Goal: Check status: Check status

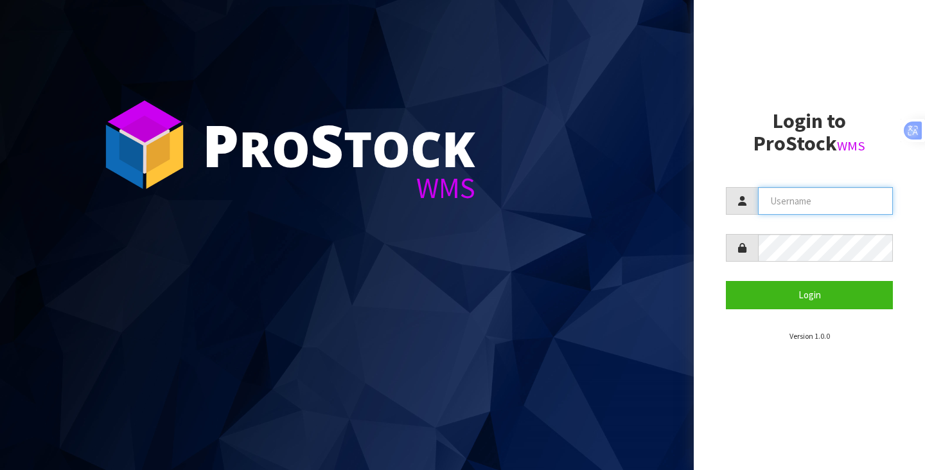
type input "[PERSON_NAME][EMAIL_ADDRESS][DOMAIN_NAME]"
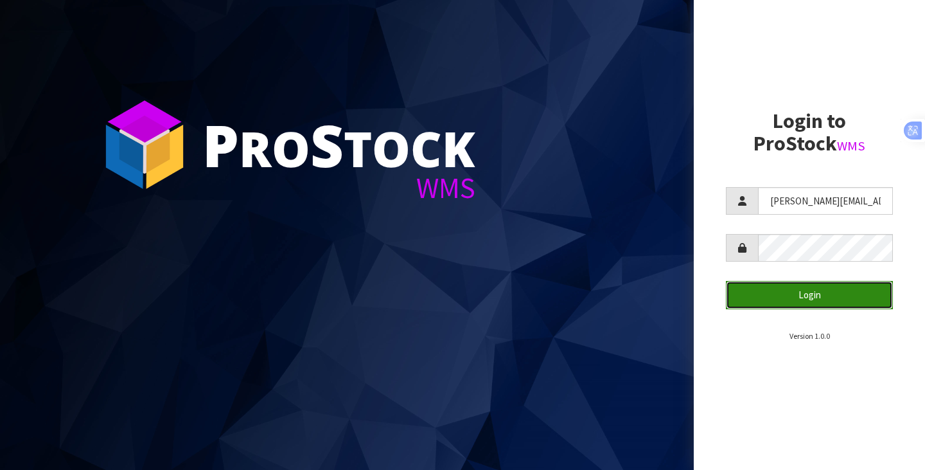
click at [770, 305] on button "Login" at bounding box center [809, 295] width 167 height 28
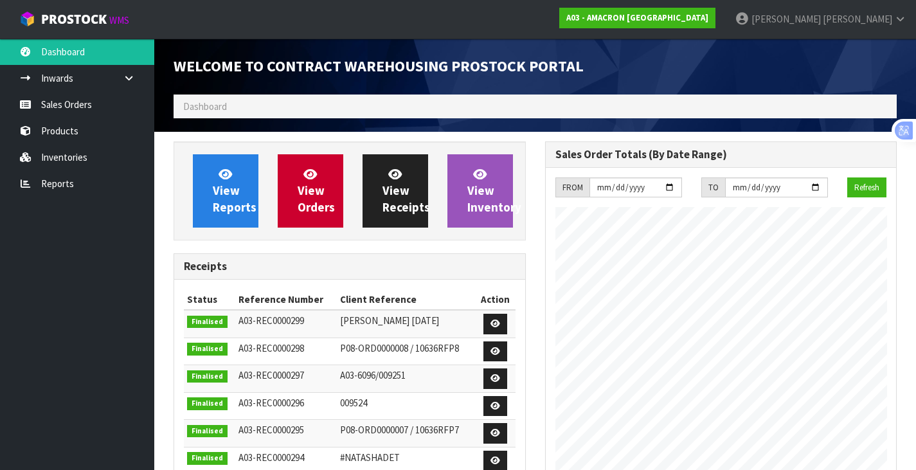
scroll to position [588, 371]
click at [239, 206] on span "View Reports" at bounding box center [235, 190] width 44 height 48
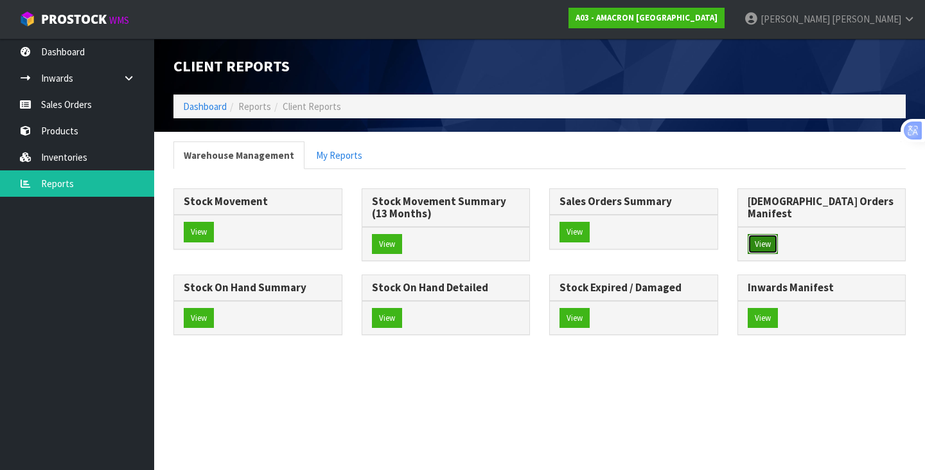
click at [772, 234] on button "View" at bounding box center [763, 244] width 30 height 21
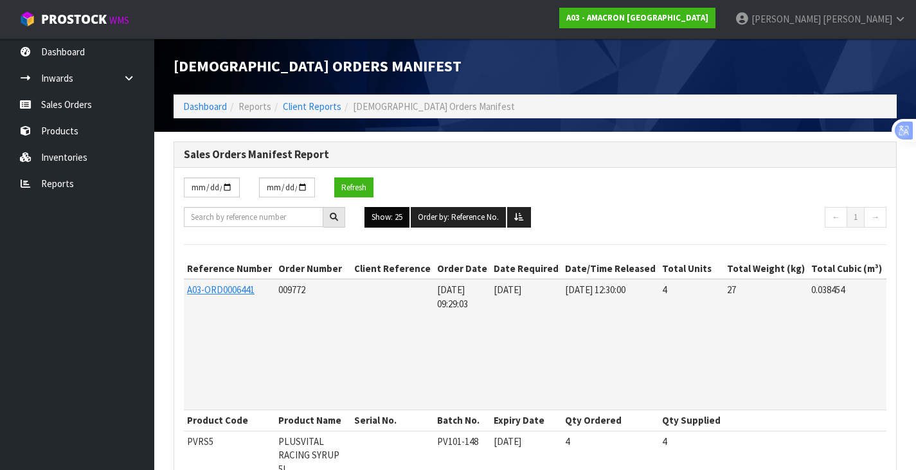
click at [383, 215] on button "Show: 25" at bounding box center [386, 217] width 45 height 21
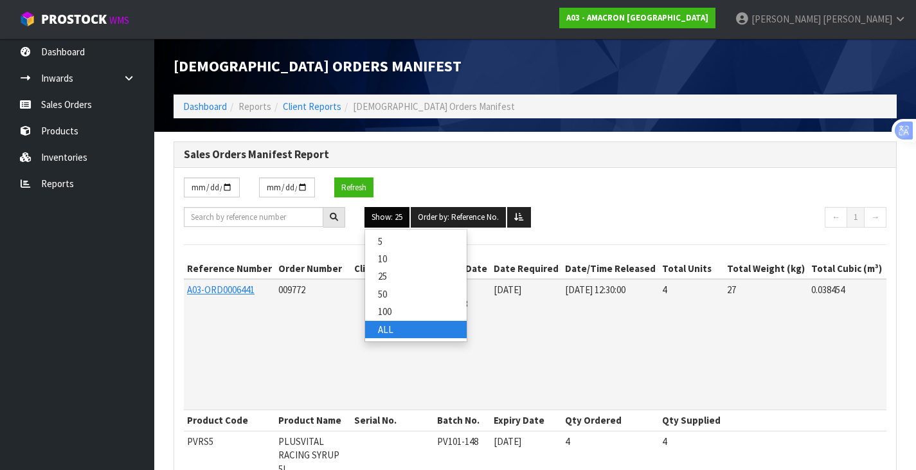
click at [412, 328] on link "ALL" at bounding box center [416, 329] width 102 height 17
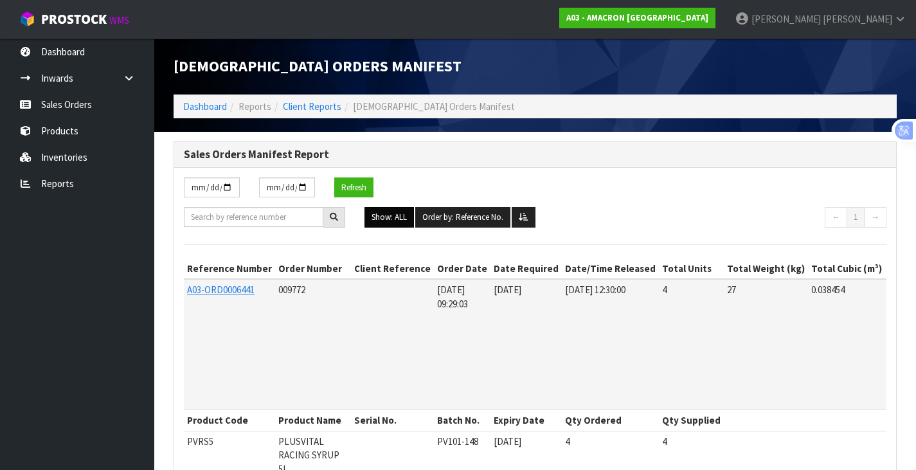
click at [381, 220] on button "Show: ALL" at bounding box center [388, 217] width 49 height 21
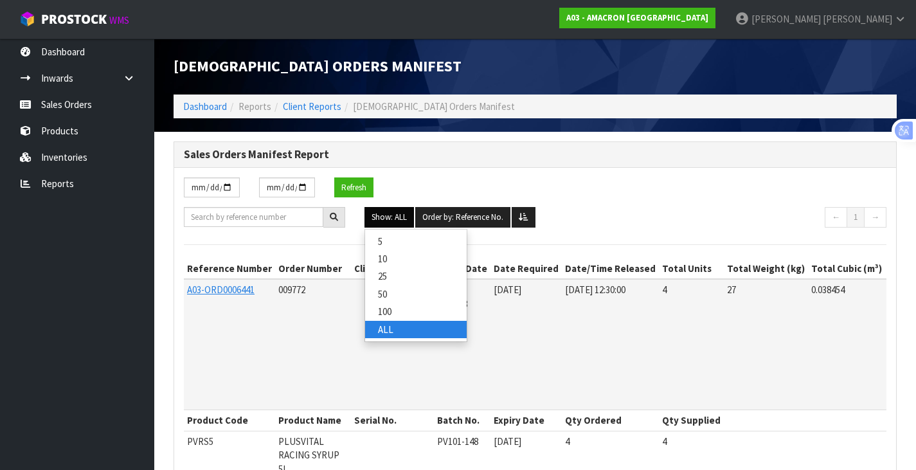
click at [391, 332] on link "ALL" at bounding box center [416, 329] width 102 height 17
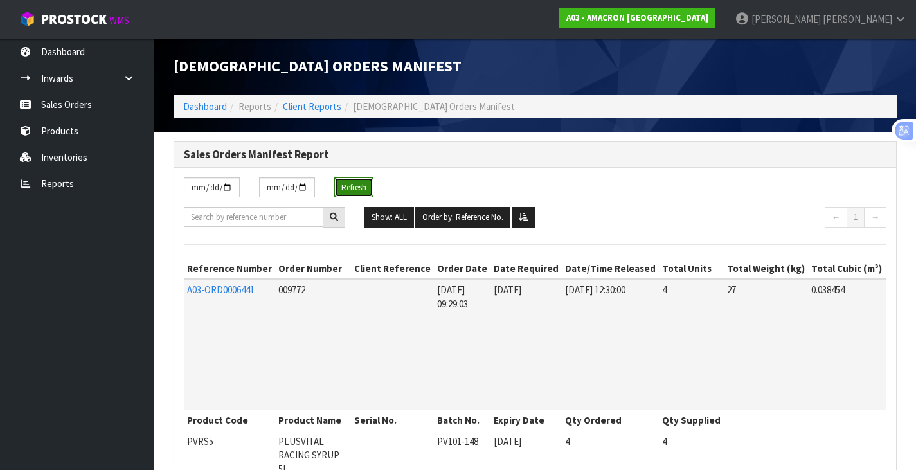
click at [351, 186] on button "Refresh" at bounding box center [353, 187] width 39 height 21
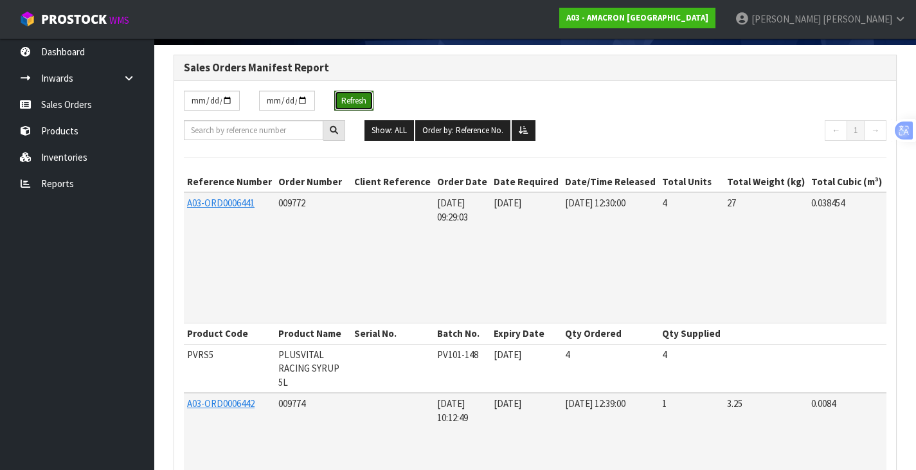
scroll to position [64, 0]
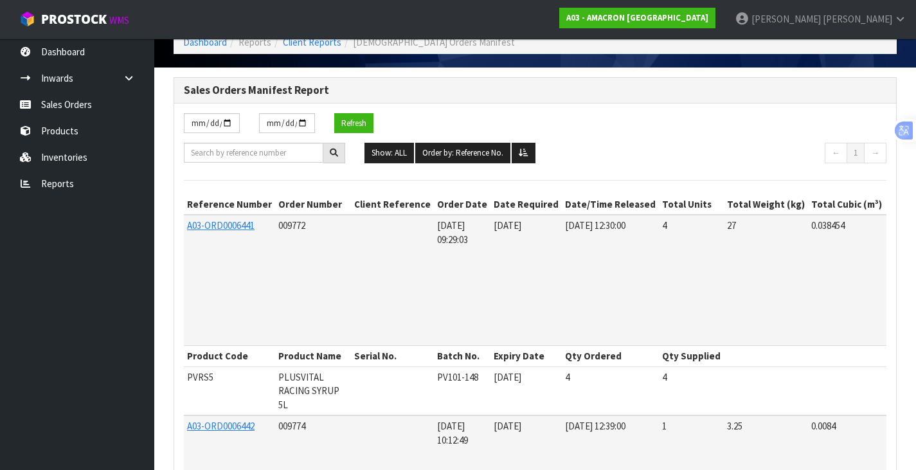
click at [660, 131] on div "[DATE] [DATE] Refresh" at bounding box center [535, 128] width 722 height 30
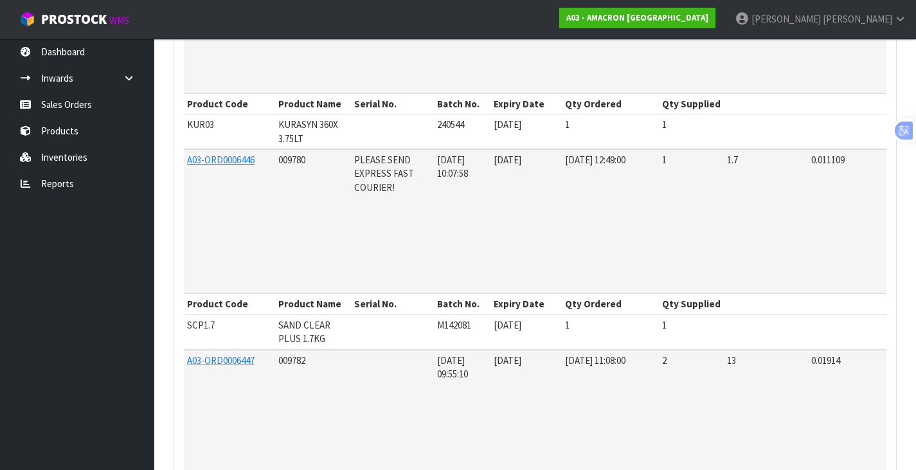
scroll to position [1181, 0]
